Goal: Task Accomplishment & Management: Manage account settings

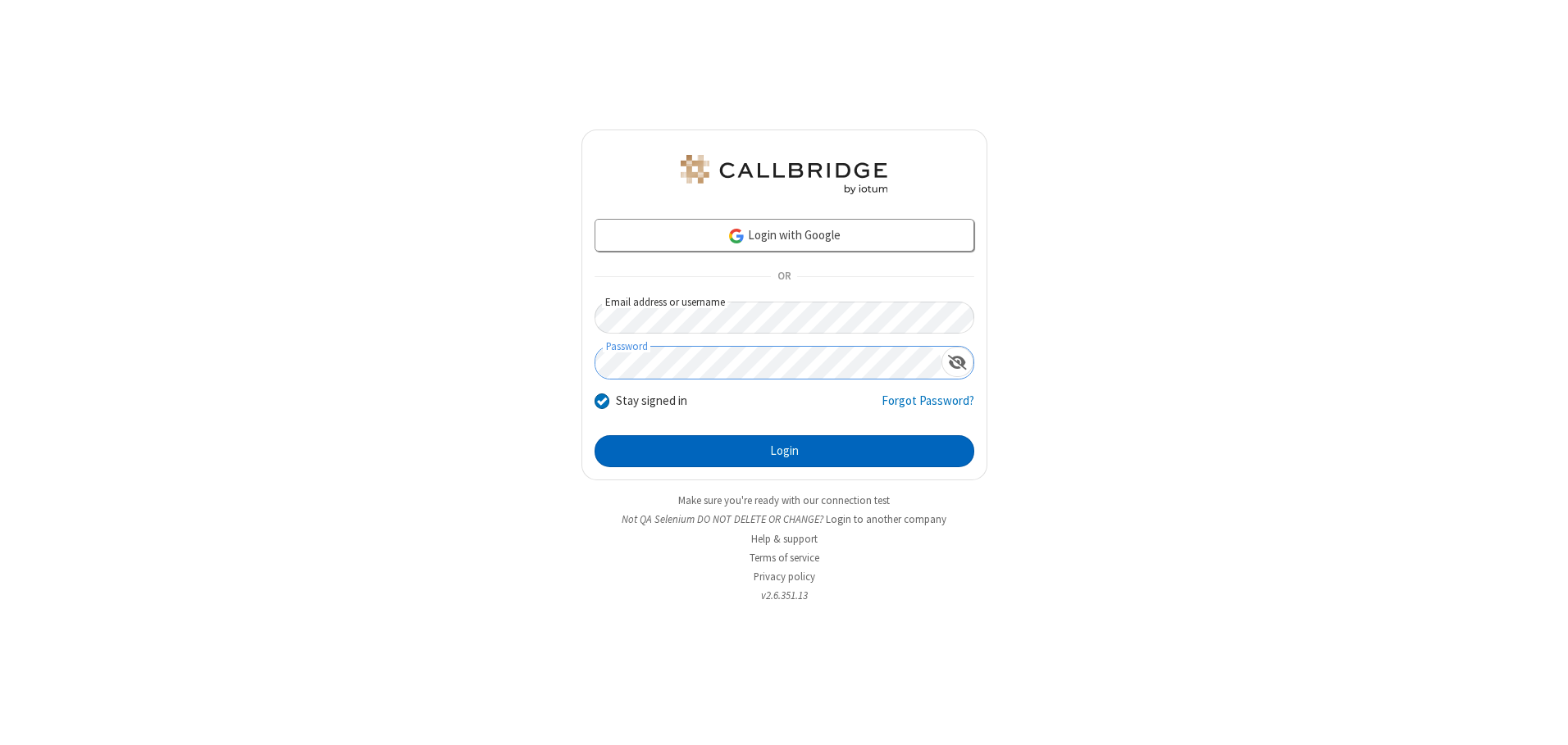
click at [784, 451] on button "Login" at bounding box center [784, 451] width 380 height 33
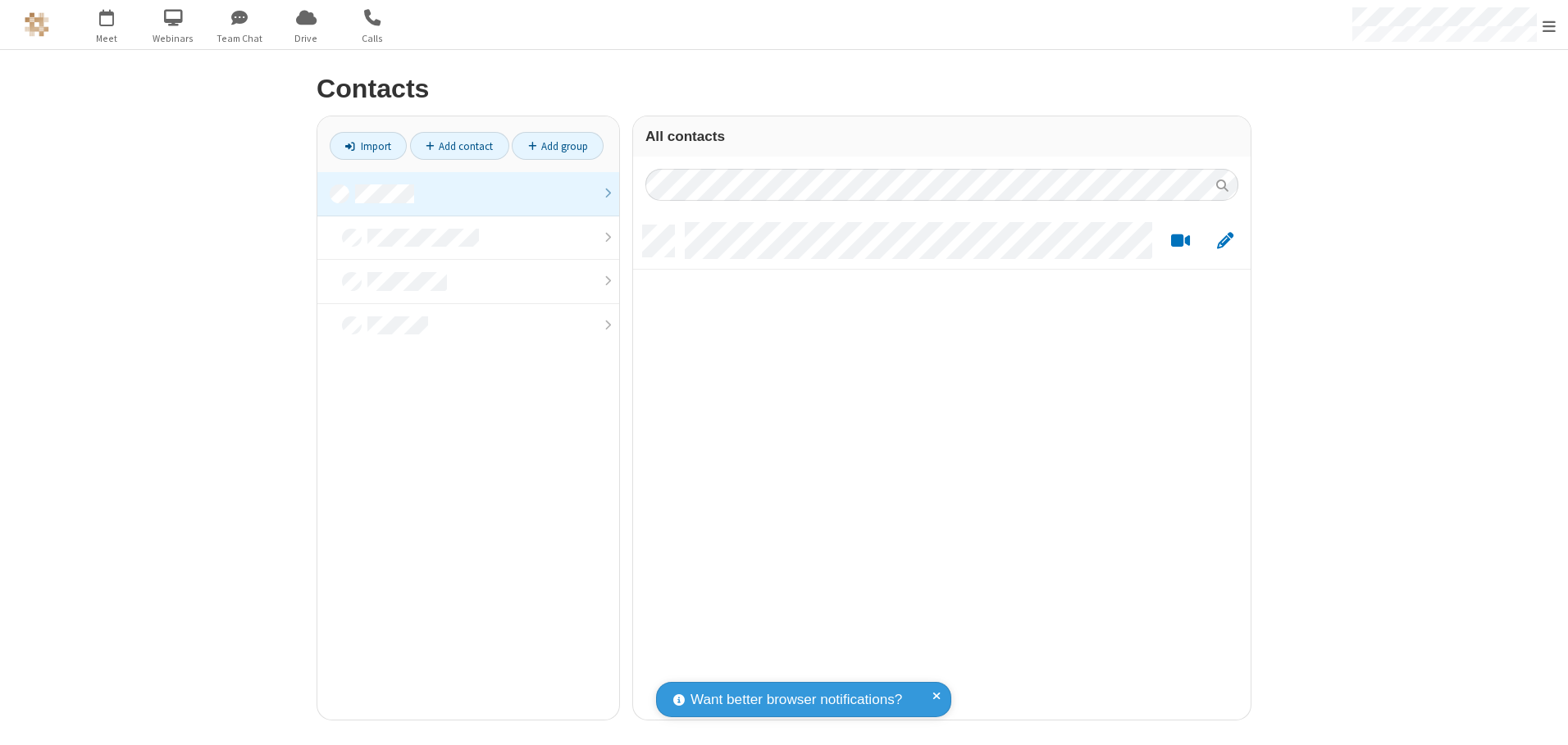
scroll to position [494, 605]
click at [468, 193] on link at bounding box center [468, 194] width 302 height 44
click at [460, 146] on link "Add contact" at bounding box center [459, 146] width 99 height 28
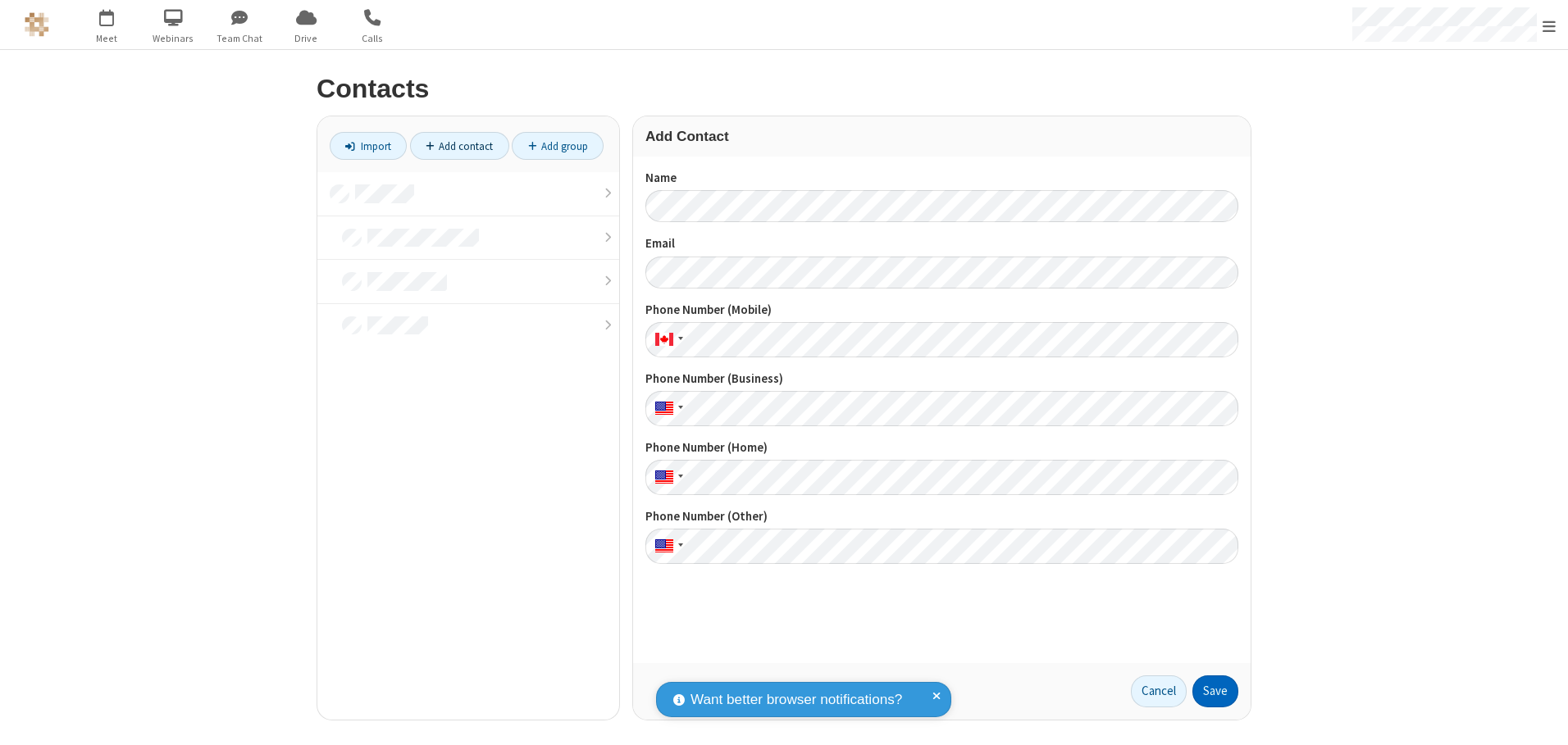
click at [1215, 691] on button "Save" at bounding box center [1215, 692] width 46 height 33
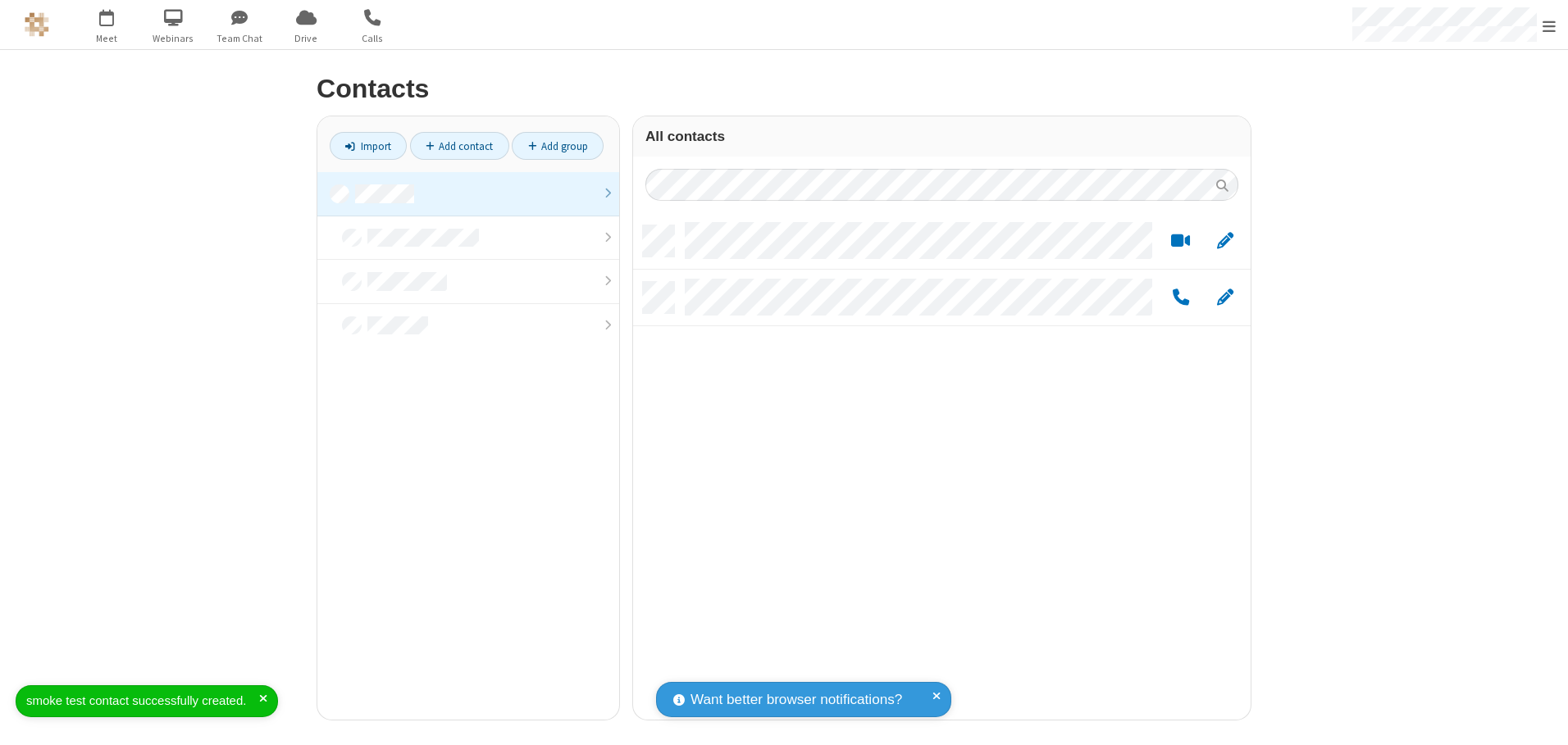
scroll to position [494, 605]
